Goal: Navigation & Orientation: Find specific page/section

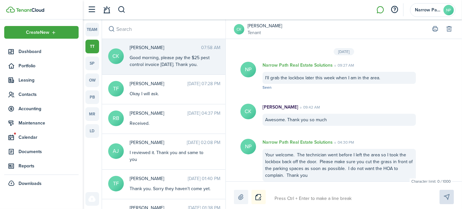
scroll to position [946, 0]
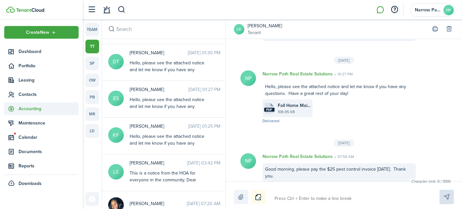
click at [15, 114] on span "Accounting" at bounding box center [41, 108] width 74 height 13
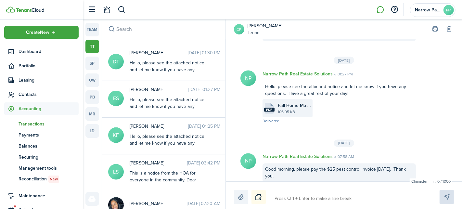
click at [30, 123] on span "Transactions" at bounding box center [49, 124] width 60 height 7
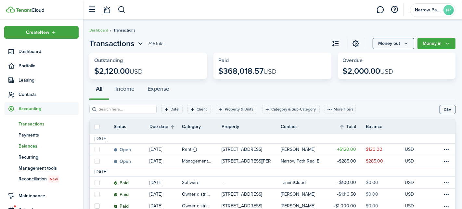
click at [36, 142] on link "bn Balances" at bounding box center [41, 145] width 74 height 11
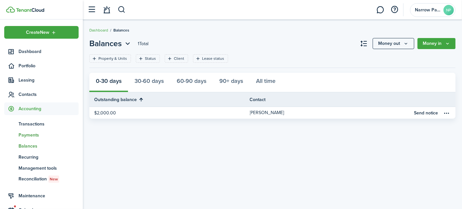
click at [32, 134] on span "Payments" at bounding box center [49, 135] width 60 height 7
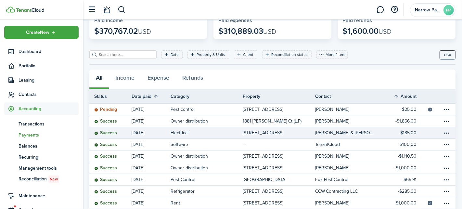
scroll to position [42, 0]
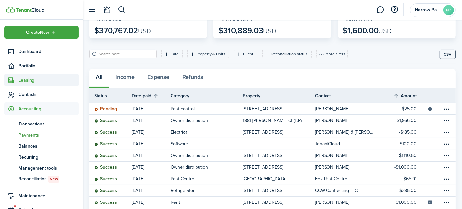
click at [38, 81] on span "Leasing" at bounding box center [49, 80] width 60 height 7
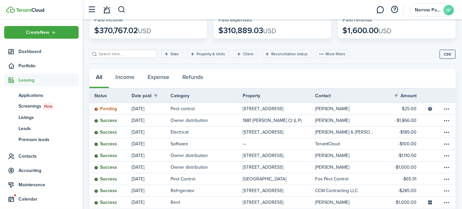
click at [38, 81] on span "Leasing" at bounding box center [49, 80] width 60 height 7
